Goal: Task Accomplishment & Management: Use online tool/utility

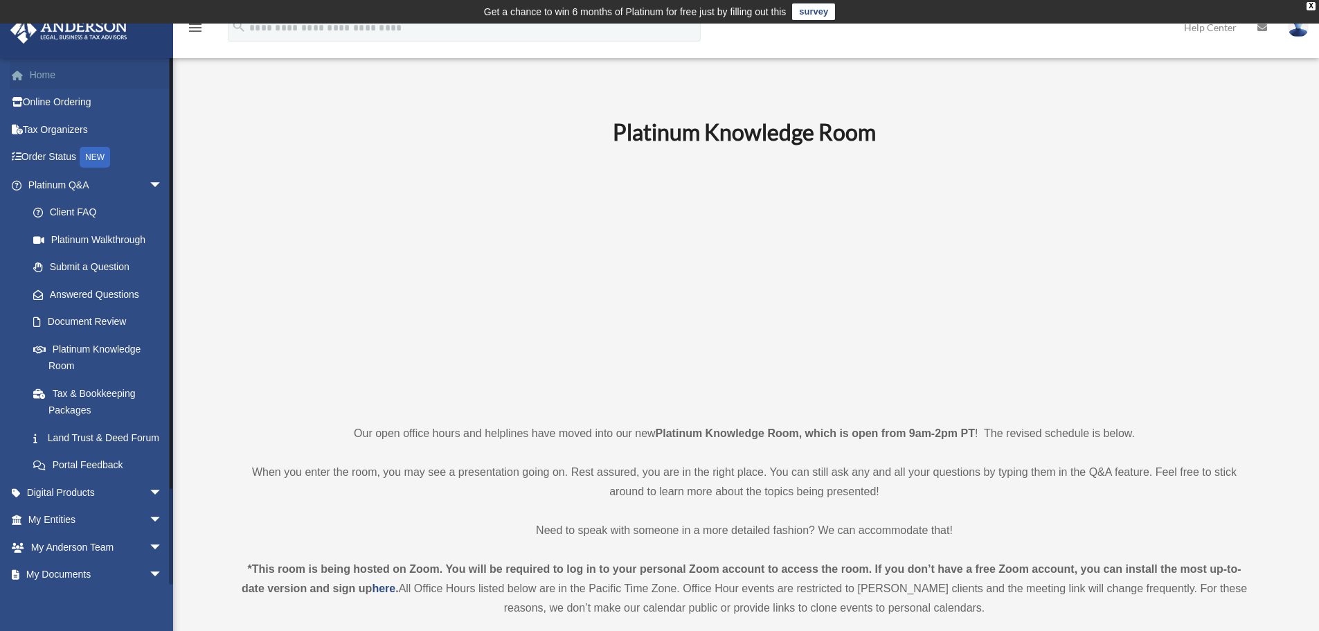
click at [37, 71] on link "Home" at bounding box center [97, 75] width 174 height 28
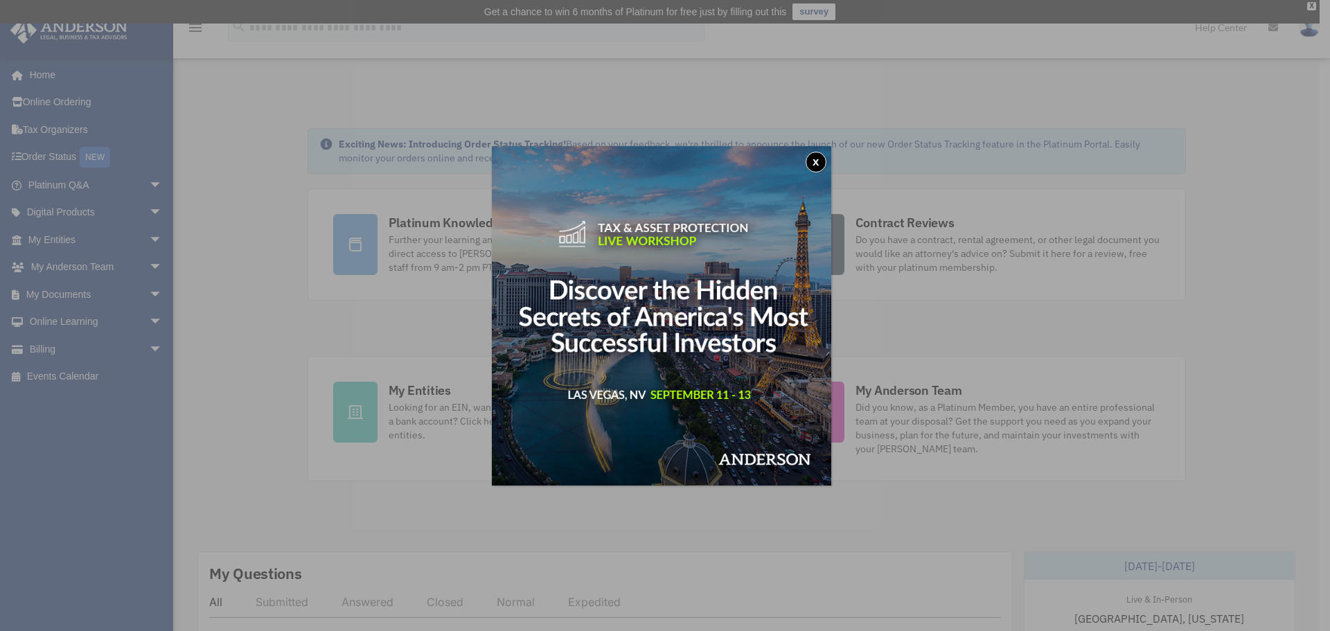
click at [819, 162] on button "x" at bounding box center [815, 162] width 21 height 21
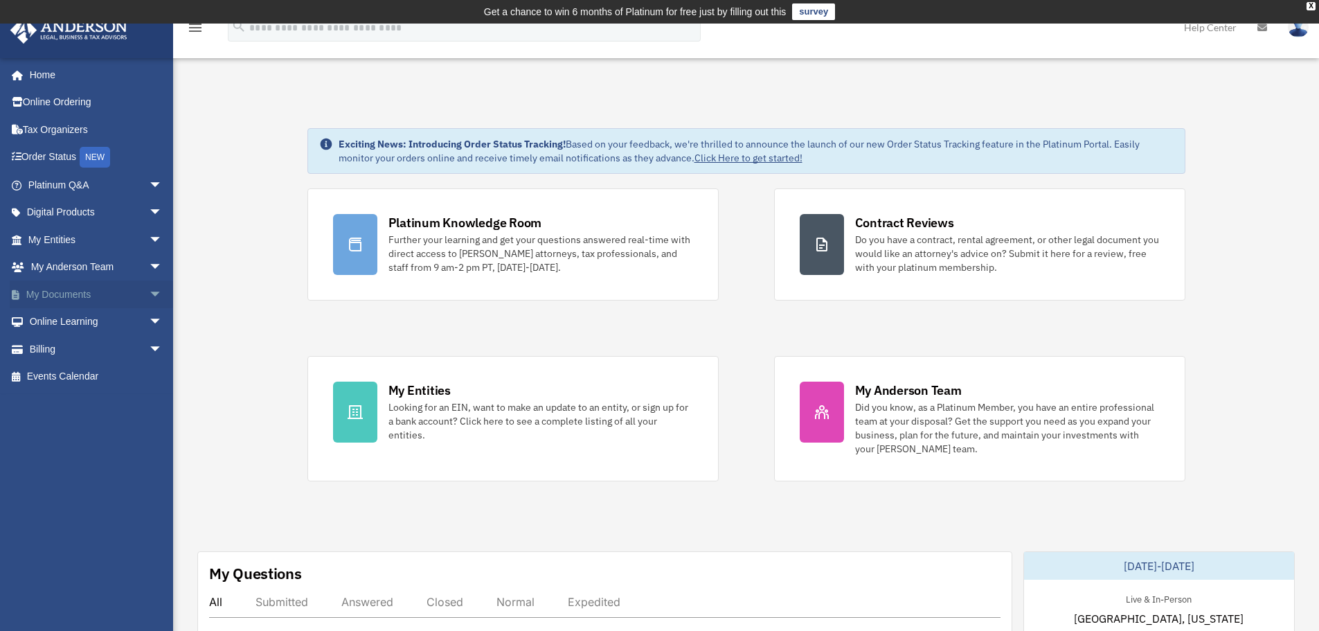
click at [149, 292] on span "arrow_drop_down" at bounding box center [163, 294] width 28 height 28
click at [56, 321] on link "Box" at bounding box center [101, 322] width 164 height 28
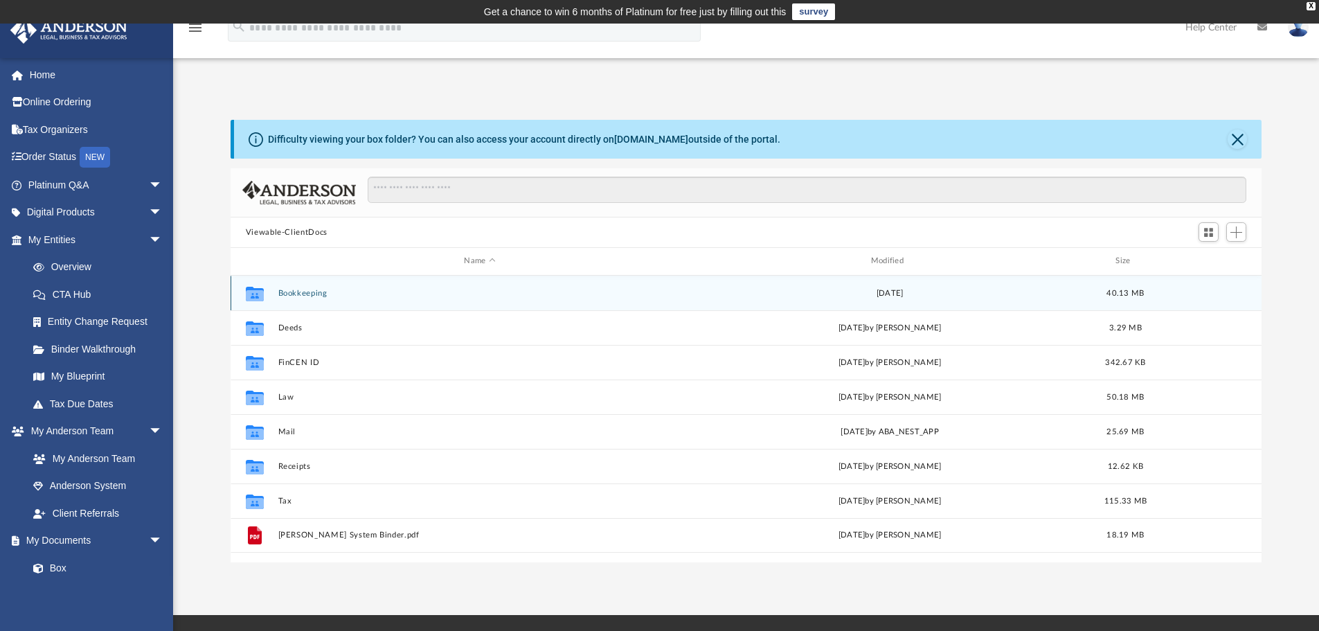
scroll to position [305, 1021]
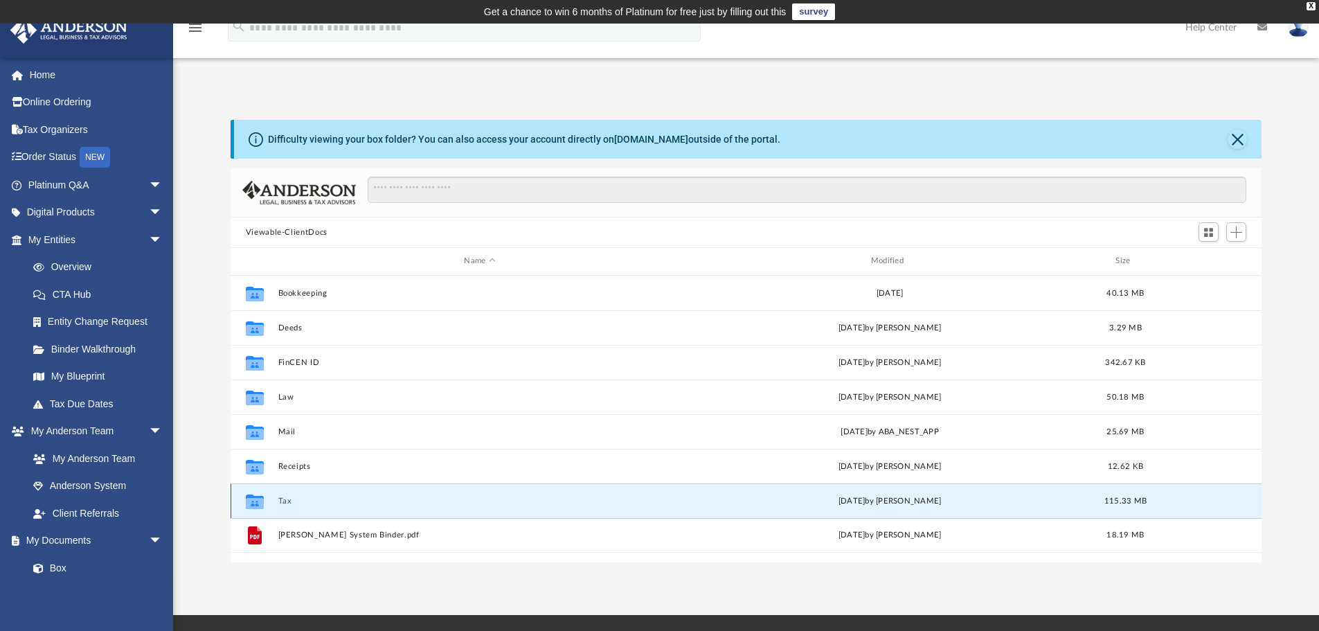
click at [285, 498] on button "Tax" at bounding box center [480, 501] width 404 height 9
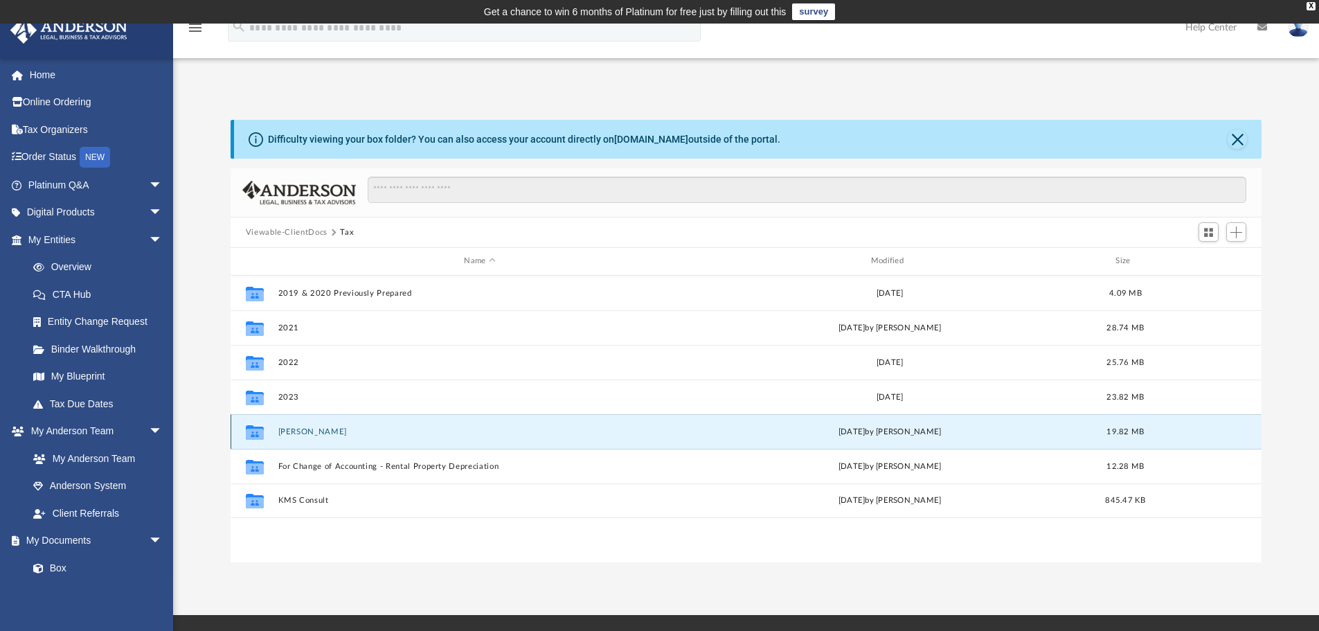
click at [309, 428] on button "Baldoza, Arnold C." at bounding box center [480, 431] width 404 height 9
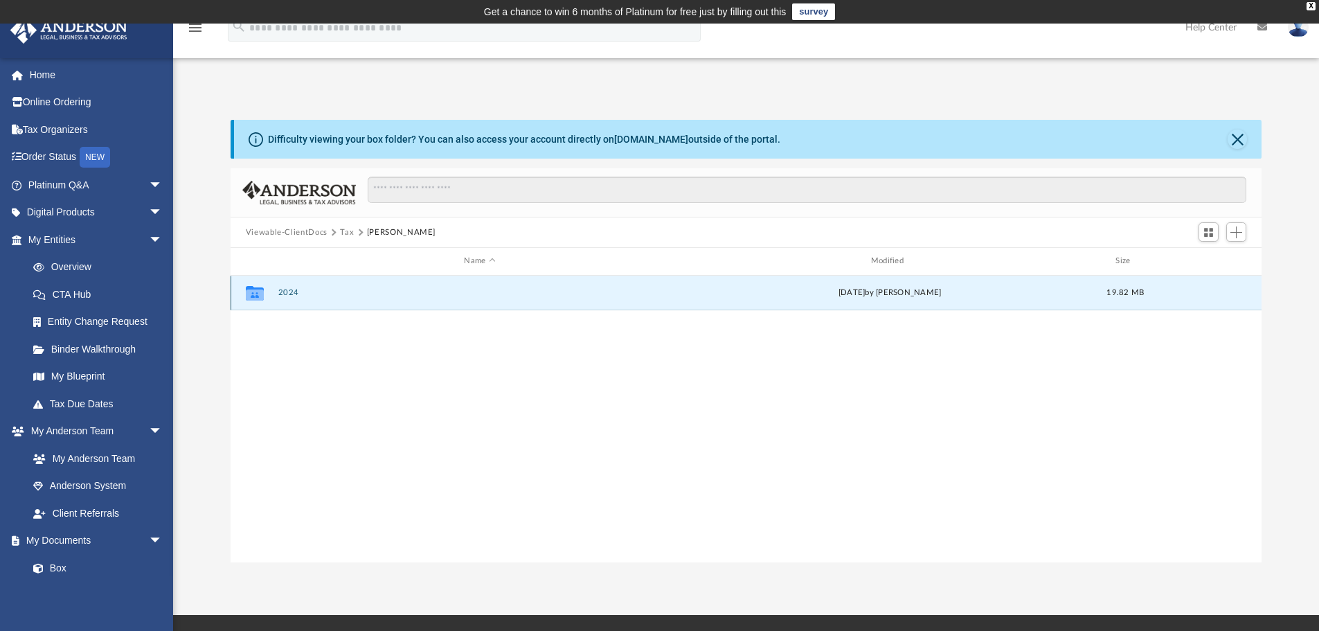
click at [287, 289] on button "2024" at bounding box center [480, 292] width 404 height 9
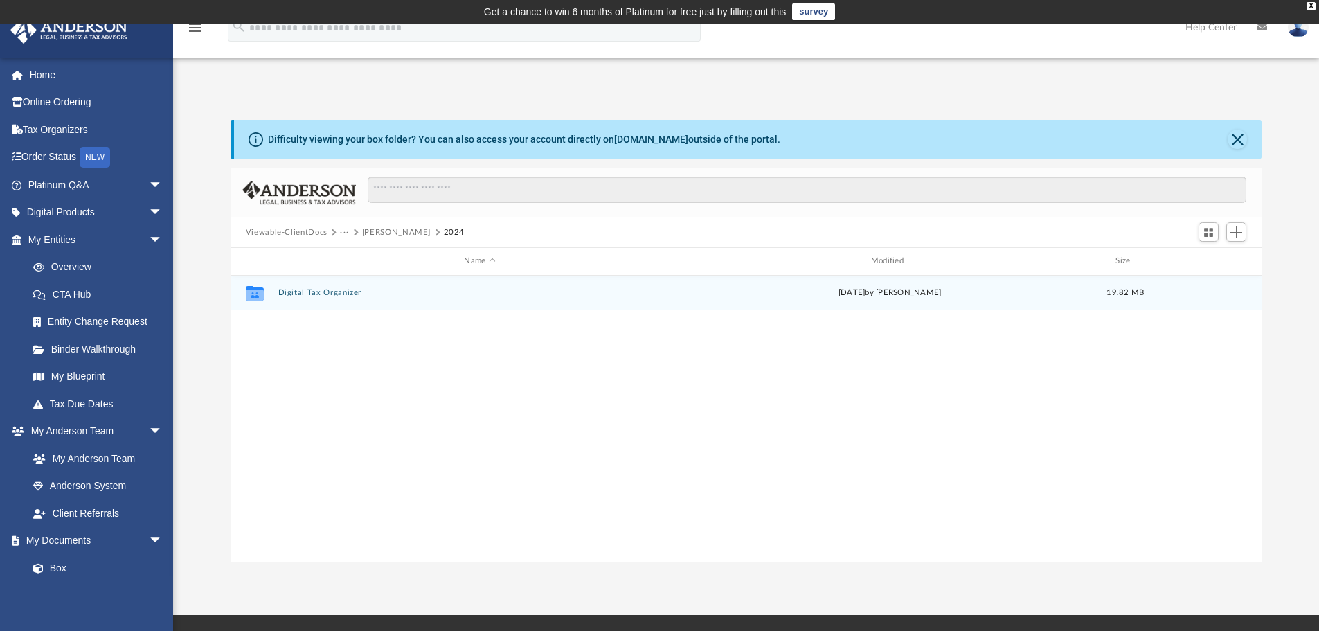
click at [288, 292] on button "Digital Tax Organizer" at bounding box center [480, 292] width 404 height 9
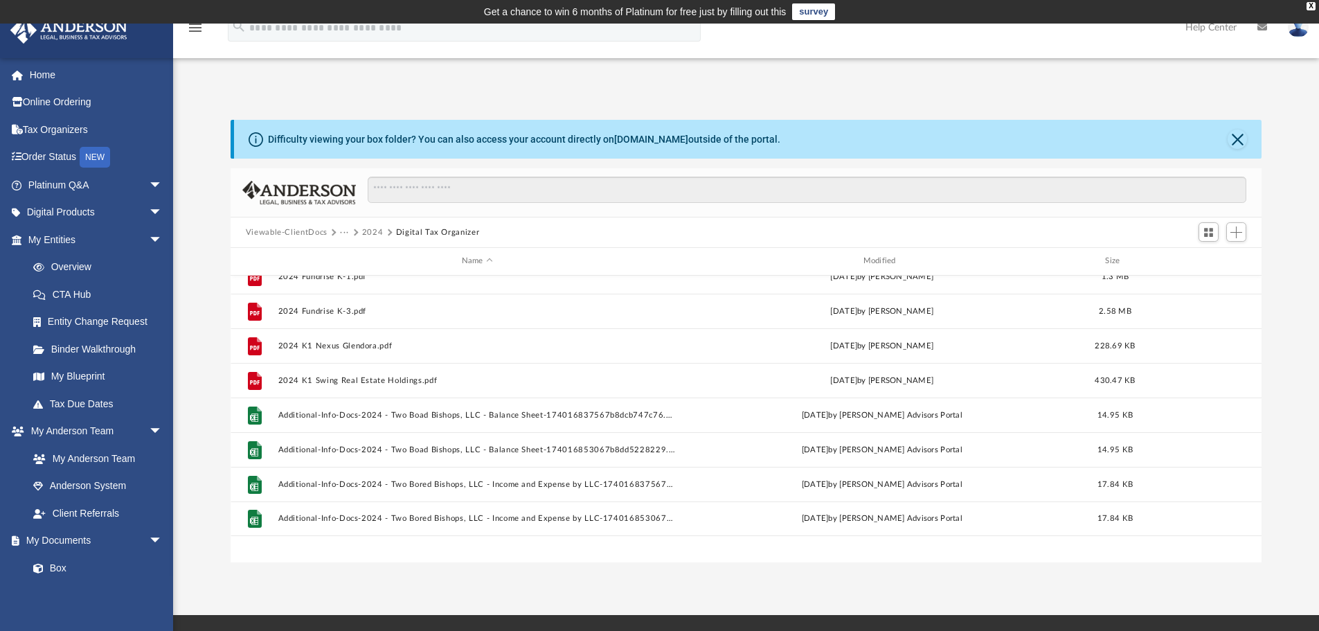
scroll to position [0, 0]
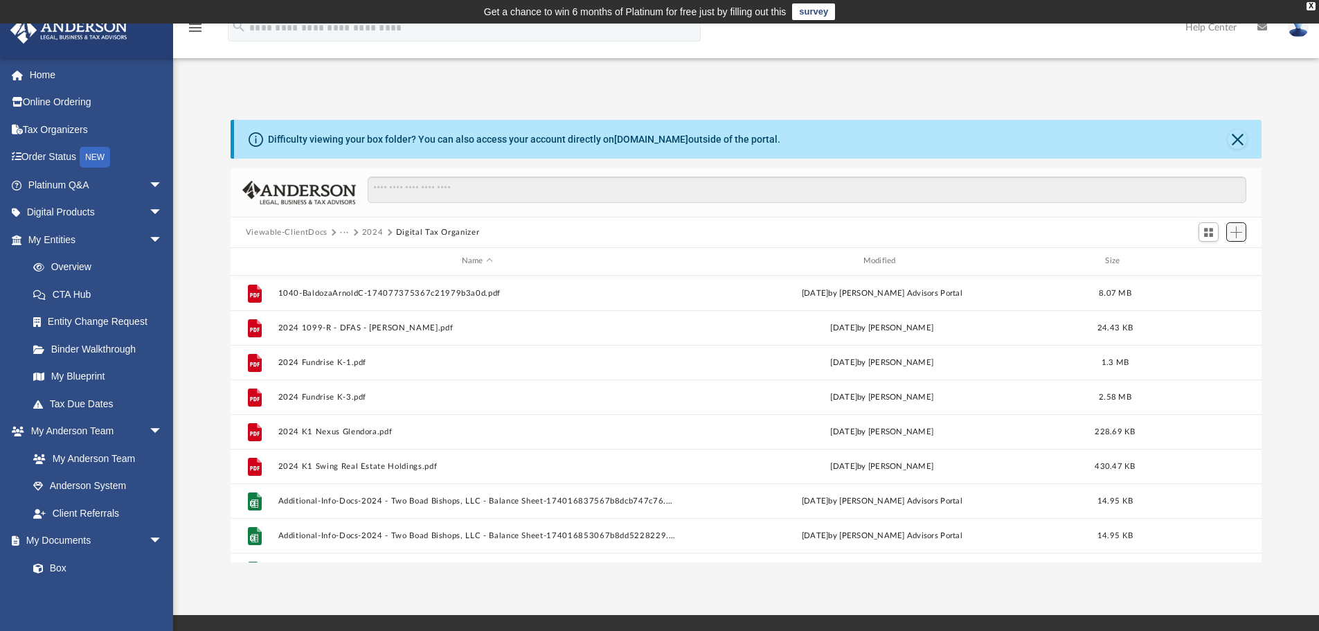
click at [1242, 234] on span "Add" at bounding box center [1237, 232] width 12 height 12
click at [1214, 262] on li "Upload" at bounding box center [1217, 260] width 44 height 15
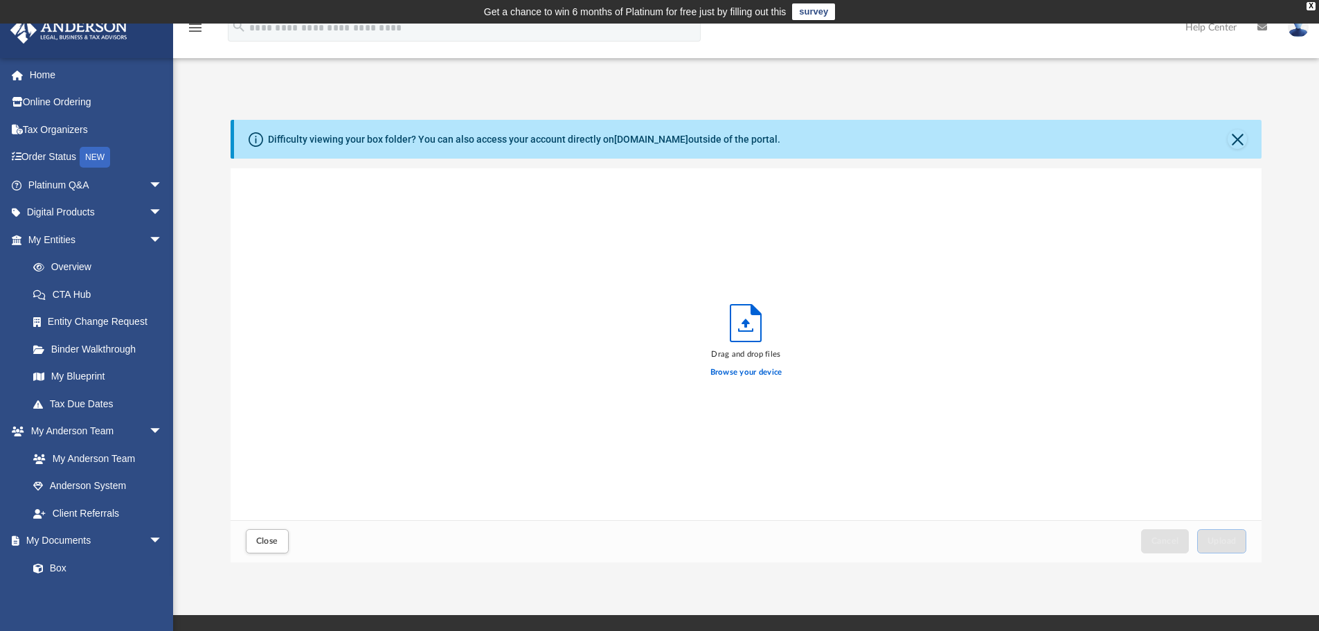
scroll to position [341, 1021]
click at [1235, 539] on span "Upload" at bounding box center [1222, 541] width 29 height 8
click at [270, 542] on span "Close" at bounding box center [267, 541] width 22 height 8
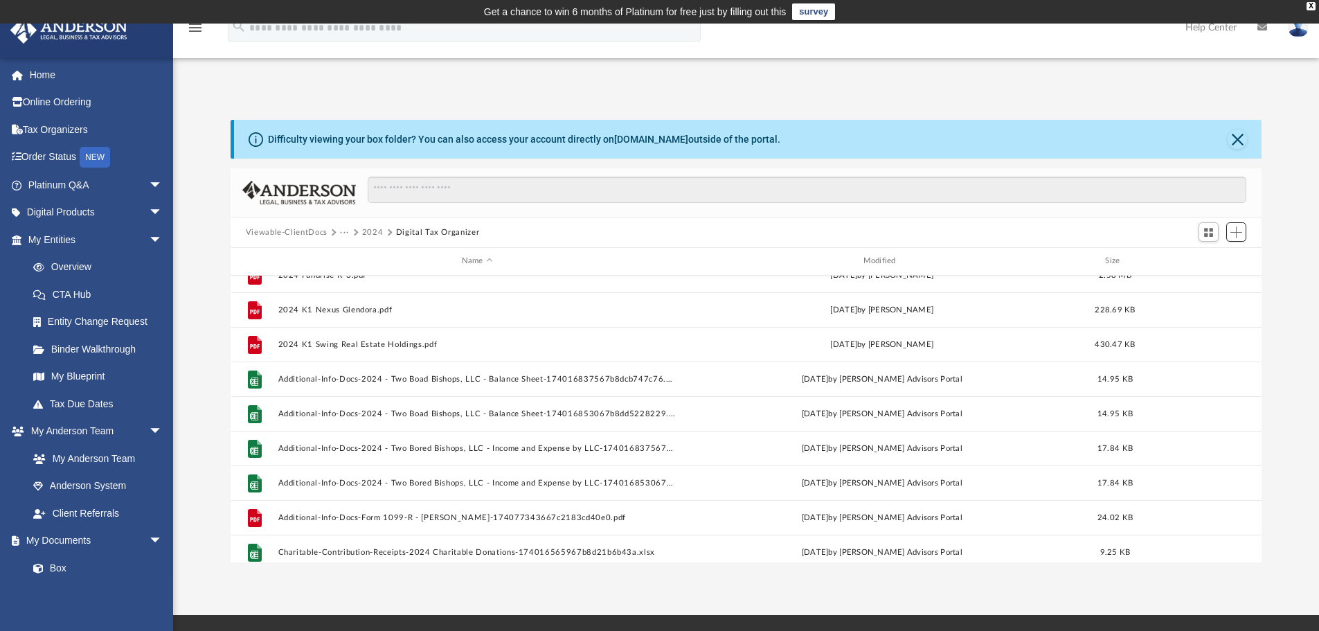
scroll to position [139, 0]
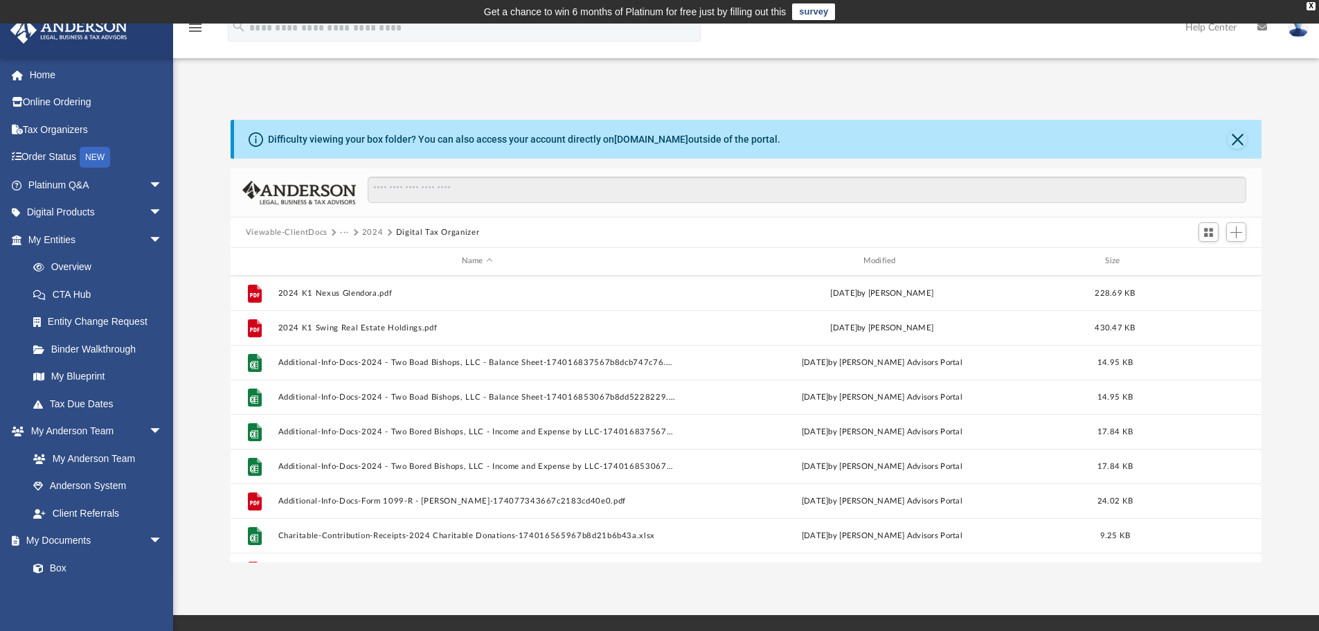
click at [367, 229] on button "2024" at bounding box center [372, 232] width 21 height 12
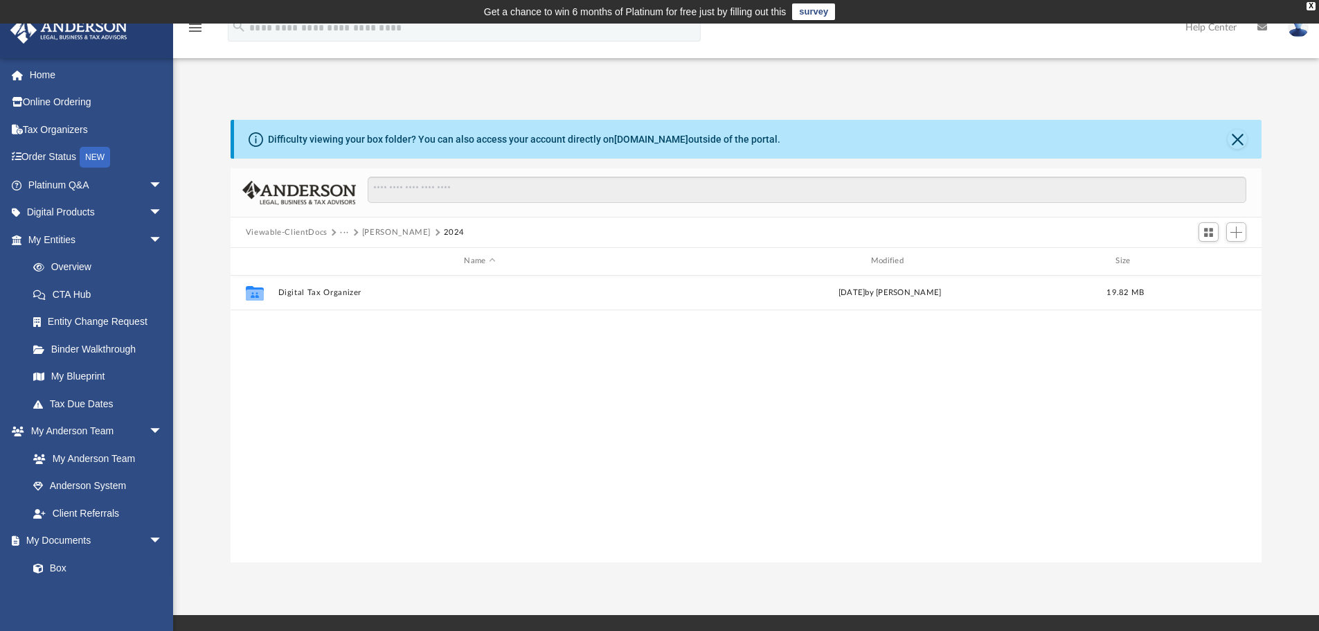
scroll to position [0, 0]
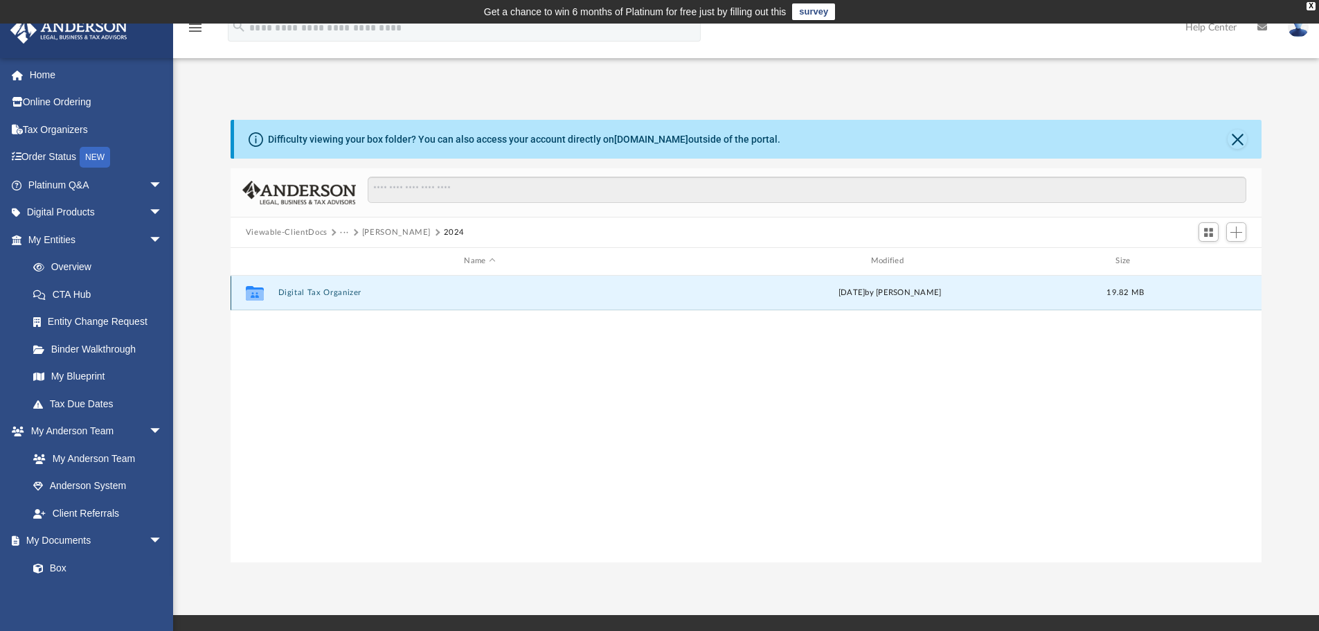
click at [301, 289] on button "Digital Tax Organizer" at bounding box center [480, 292] width 404 height 9
click at [318, 293] on button "Digital Tax Organizer" at bounding box center [480, 292] width 404 height 9
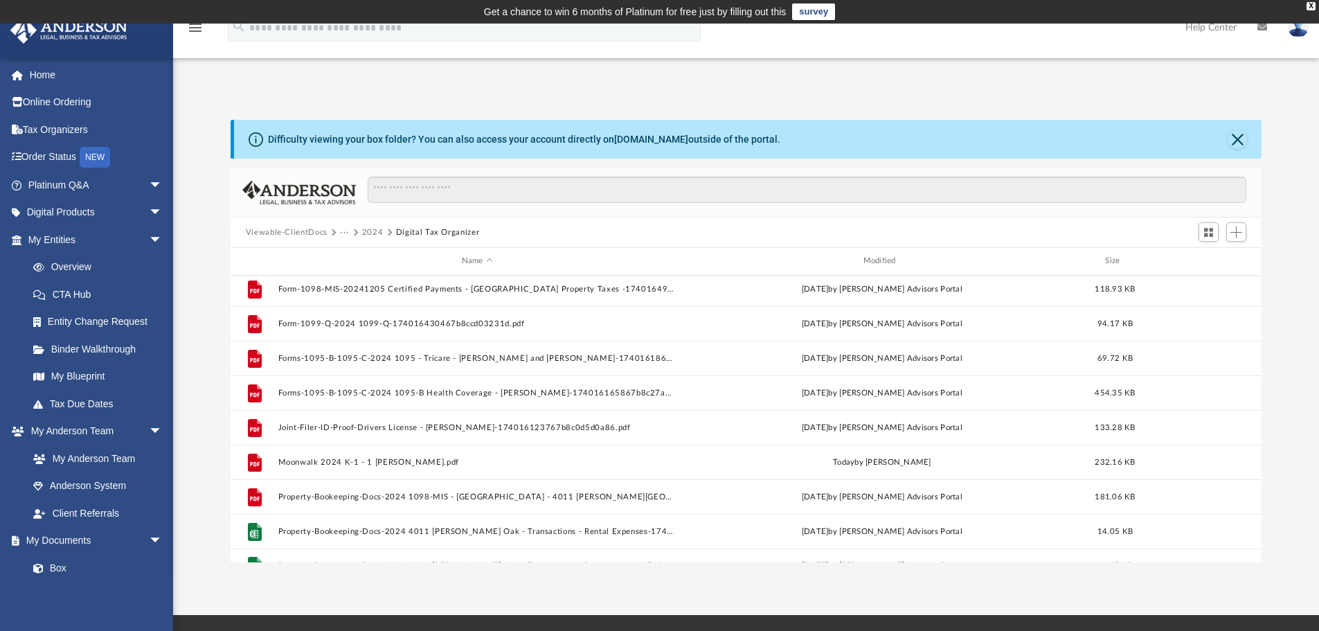
scroll to position [994, 0]
